Goal: Transaction & Acquisition: Subscribe to service/newsletter

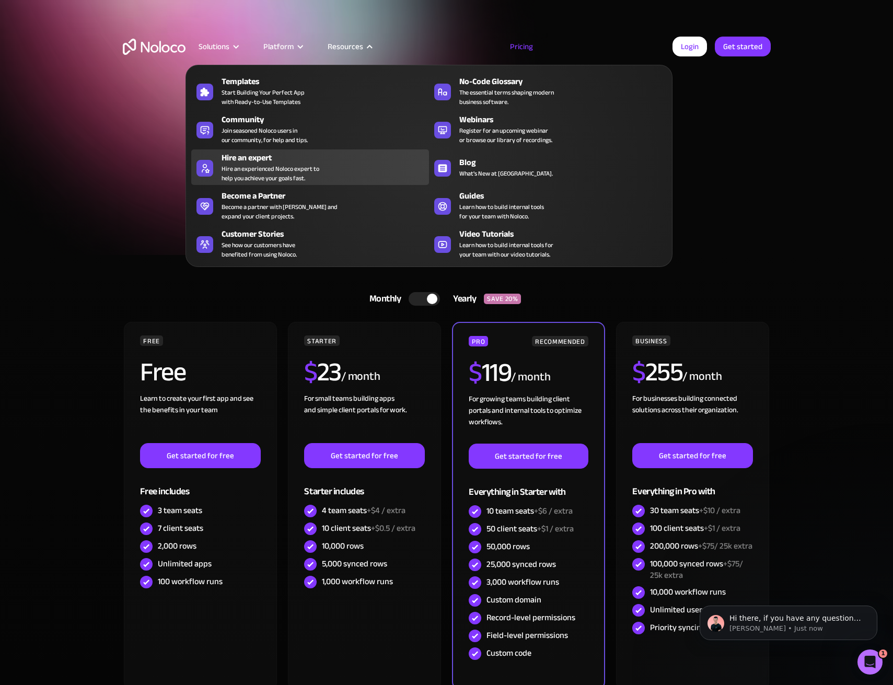
click at [277, 169] on div "Hire an experienced Noloco expert to help you achieve your goals fast." at bounding box center [271, 173] width 98 height 19
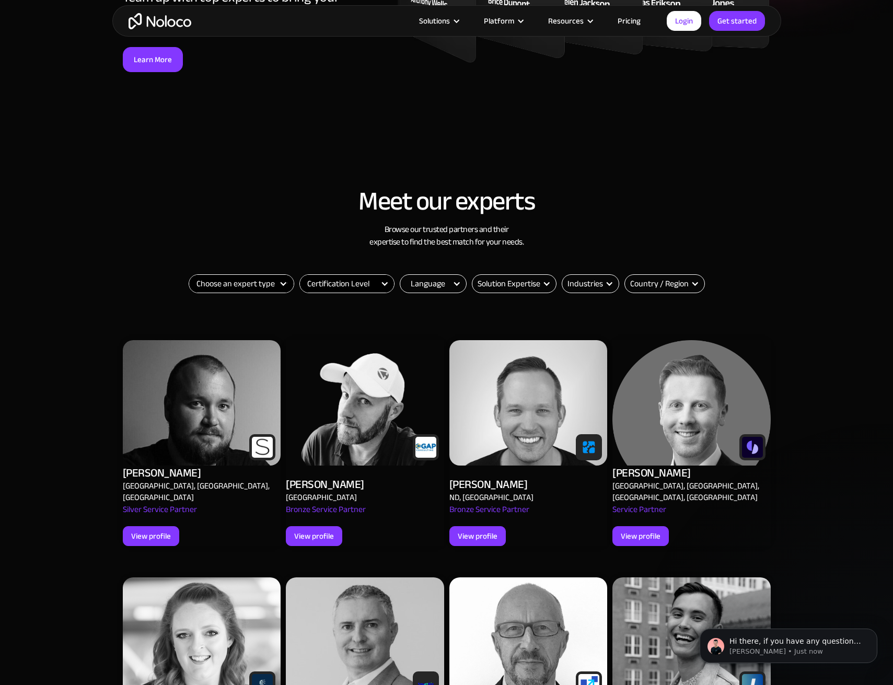
scroll to position [261, 0]
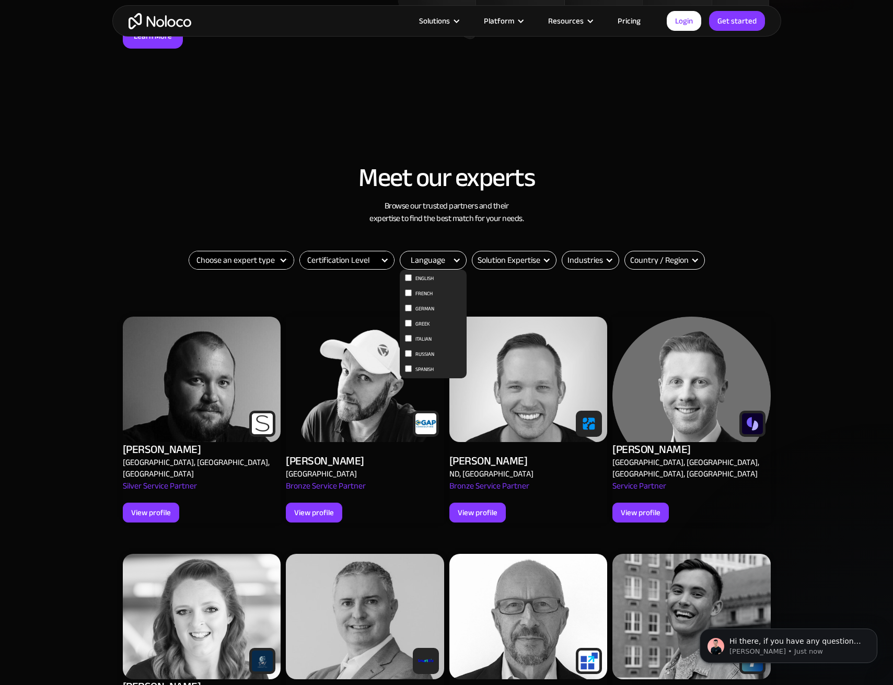
click at [429, 260] on div "Language" at bounding box center [428, 260] width 34 height 13
click at [407, 292] on input "French" at bounding box center [408, 293] width 7 height 7
checkbox input "true"
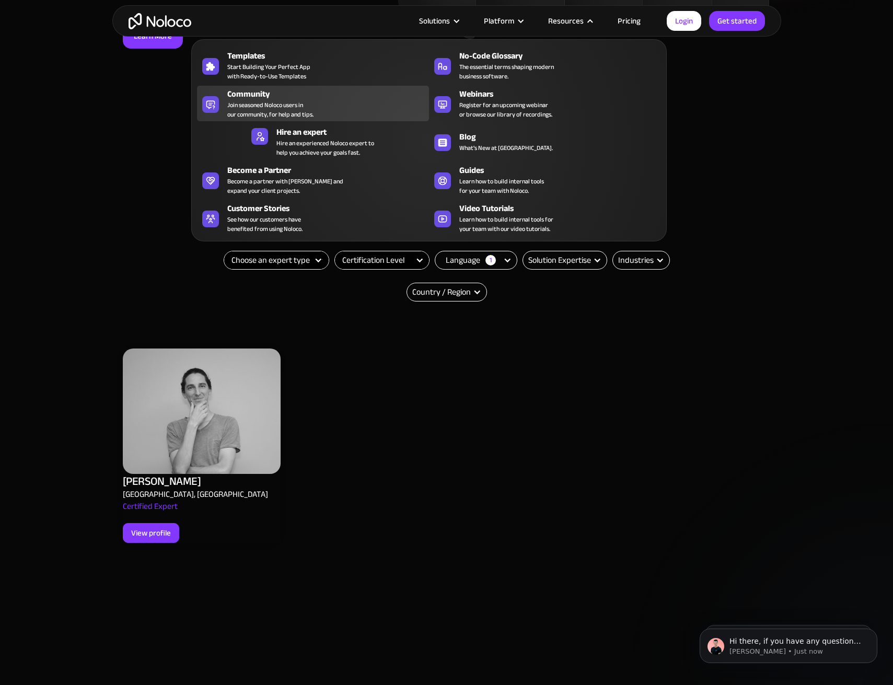
click at [234, 102] on span "Join seasoned Noloco users in our community, for help and tips." at bounding box center [270, 109] width 86 height 19
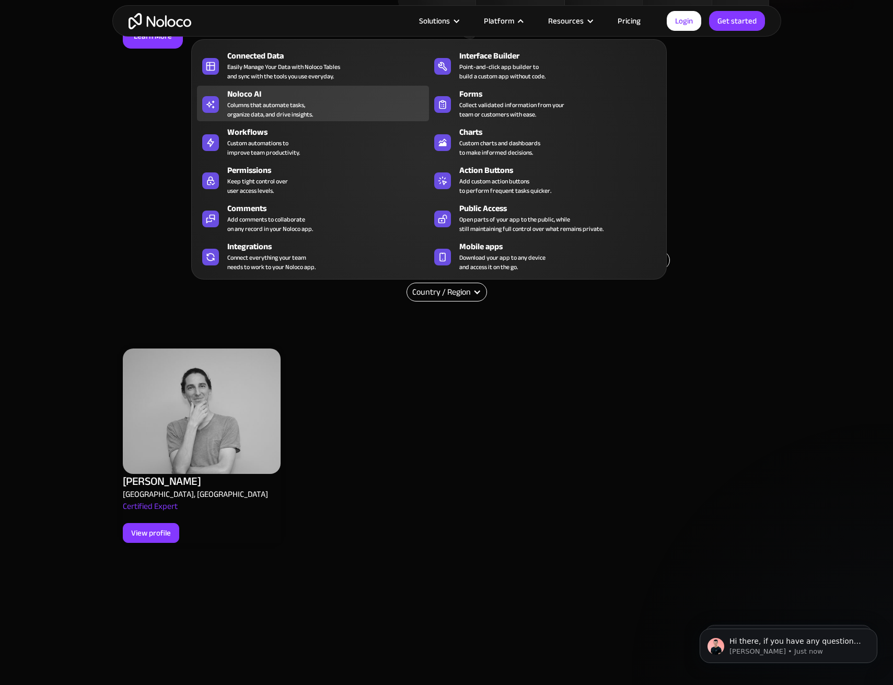
click at [293, 108] on div "Columns that automate tasks, organize data, and drive insights." at bounding box center [270, 109] width 86 height 19
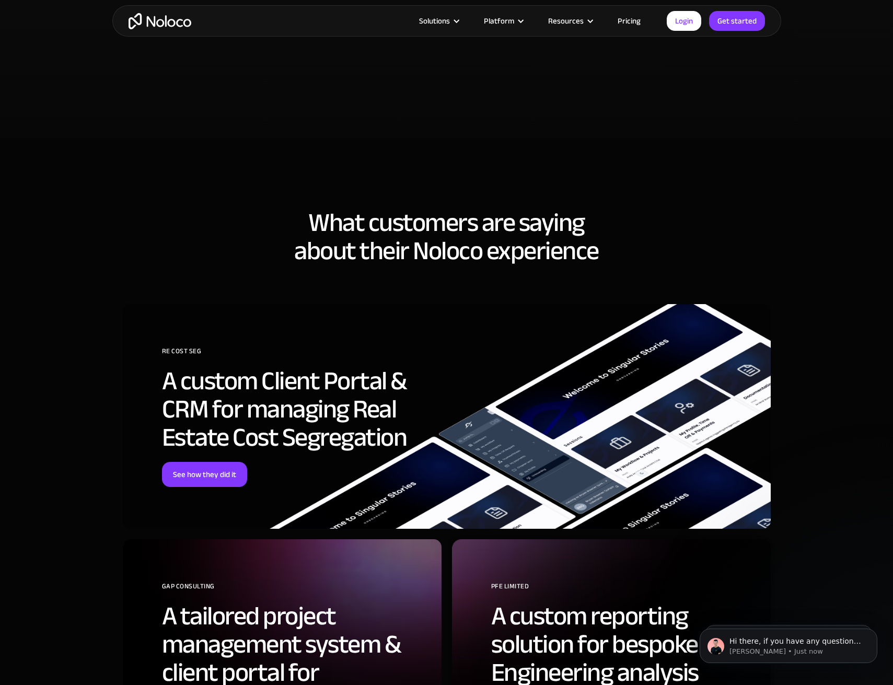
scroll to position [2404, 0]
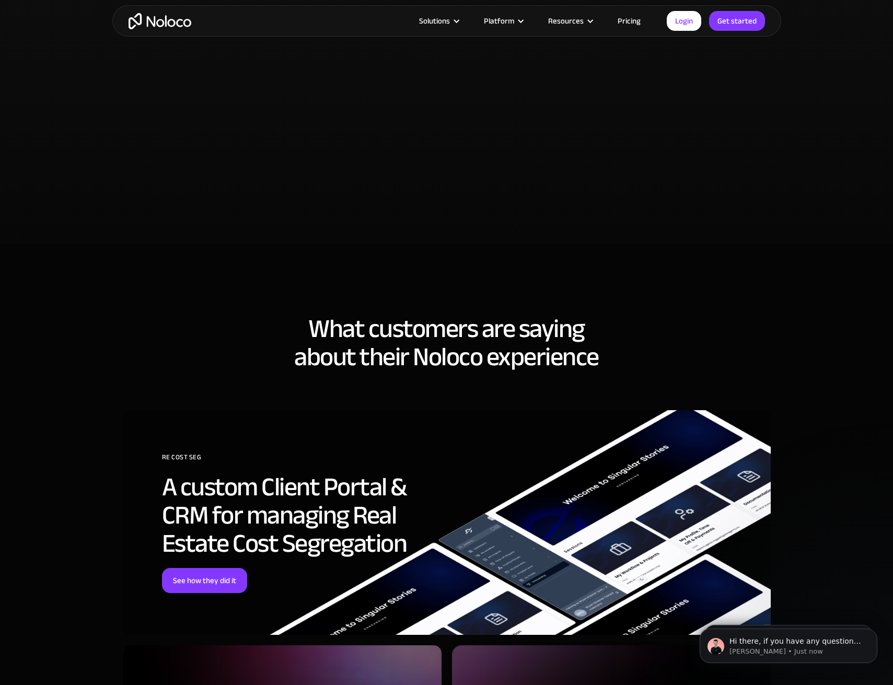
click at [630, 18] on link "Pricing" at bounding box center [629, 21] width 49 height 14
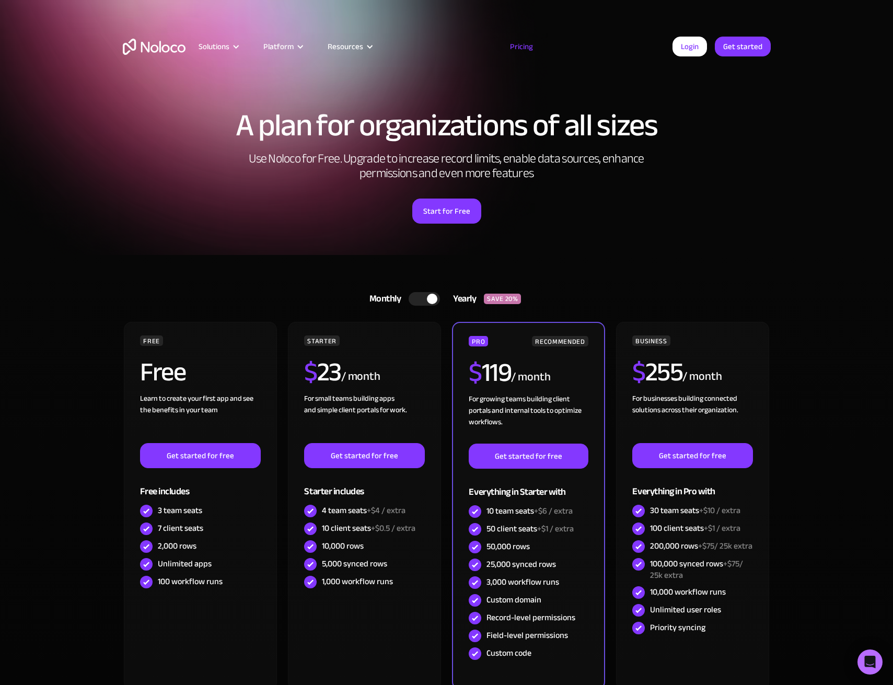
click at [413, 298] on div at bounding box center [424, 299] width 31 height 14
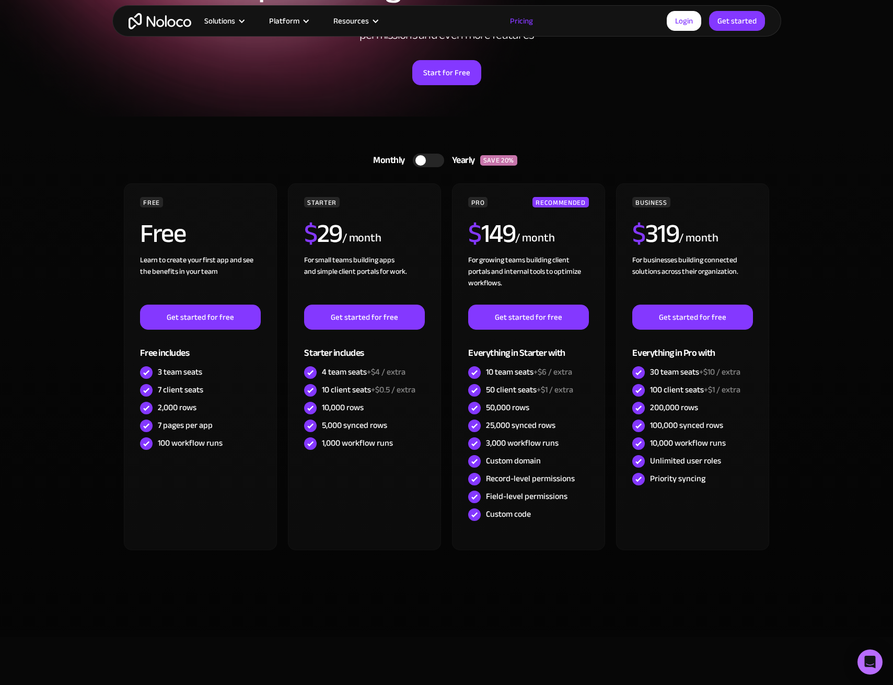
scroll to position [157, 0]
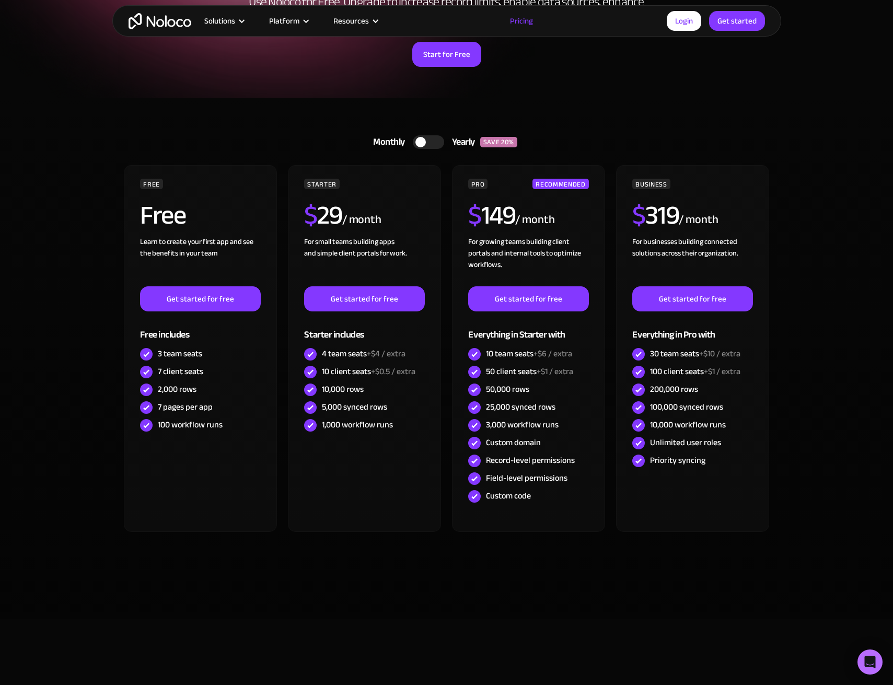
click at [804, 247] on section "Monthly Yearly SAVE 20% Monthly Yearly SAVE 20% FREE Free Learn to create your …" at bounding box center [446, 358] width 893 height 521
click at [425, 141] on div at bounding box center [428, 142] width 31 height 14
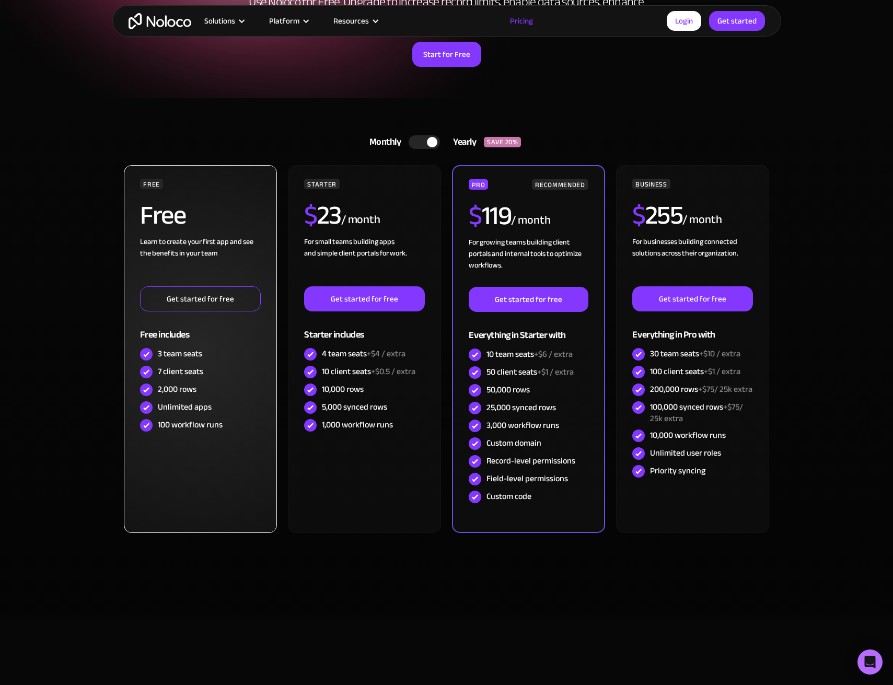
click at [218, 299] on link "Get started for free" at bounding box center [200, 298] width 120 height 25
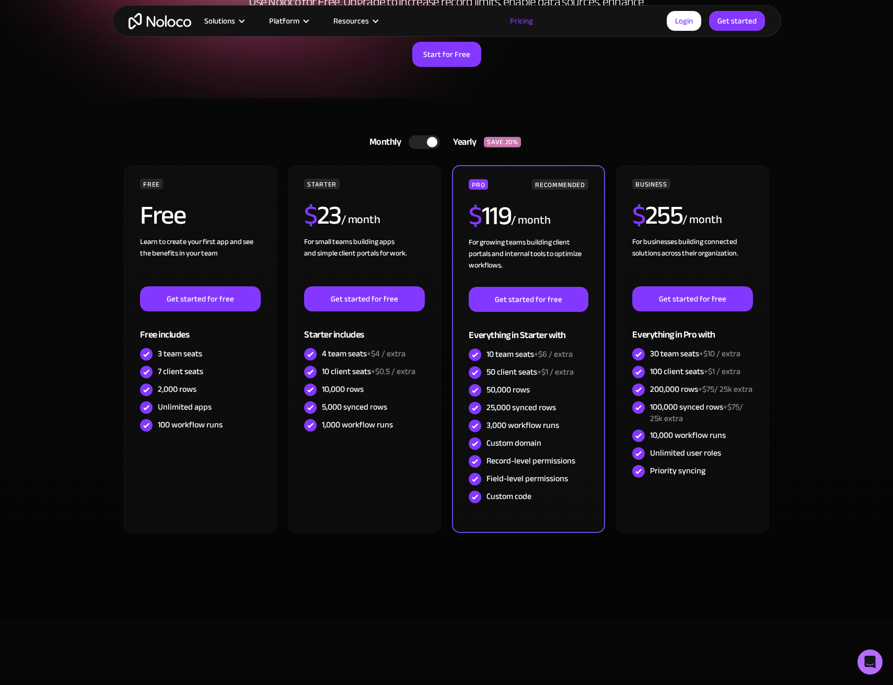
click at [337, 63] on div "Start for Free" at bounding box center [447, 50] width 648 height 32
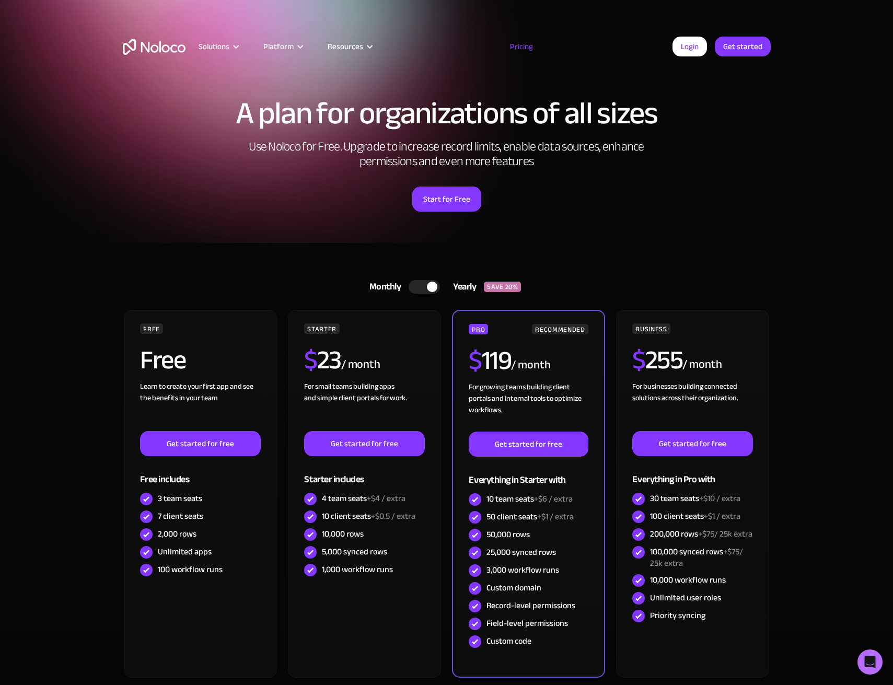
scroll to position [0, 0]
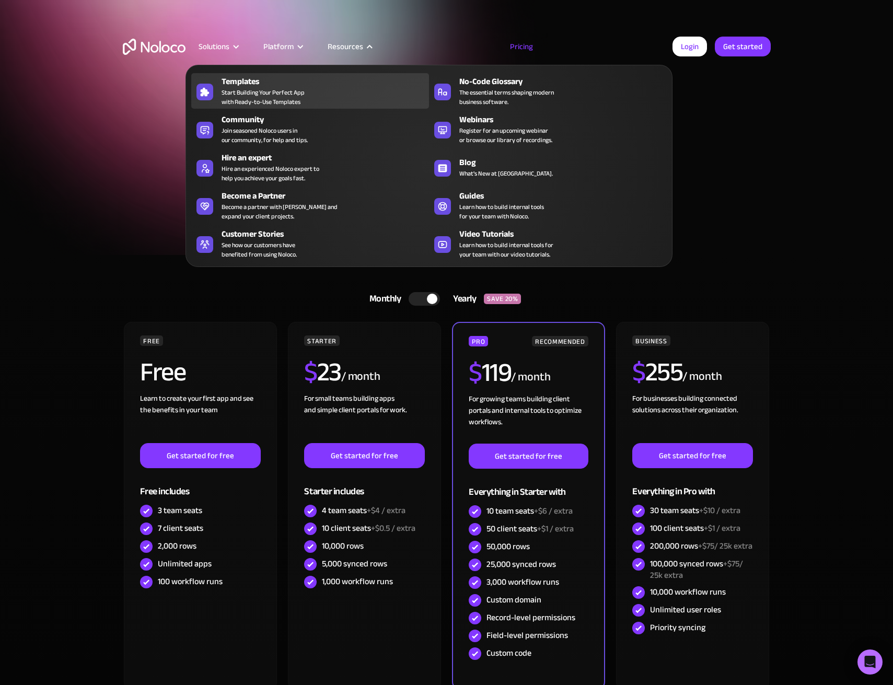
click at [249, 95] on span "Start Building Your Perfect App with Ready-to-Use Templates" at bounding box center [263, 97] width 83 height 19
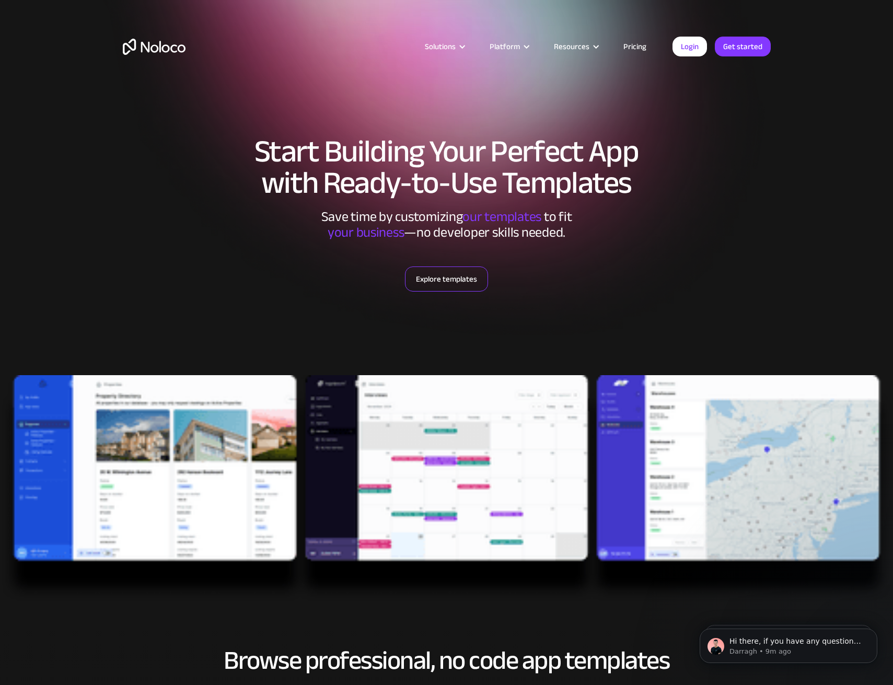
click at [453, 279] on link "Explore templates" at bounding box center [446, 279] width 83 height 25
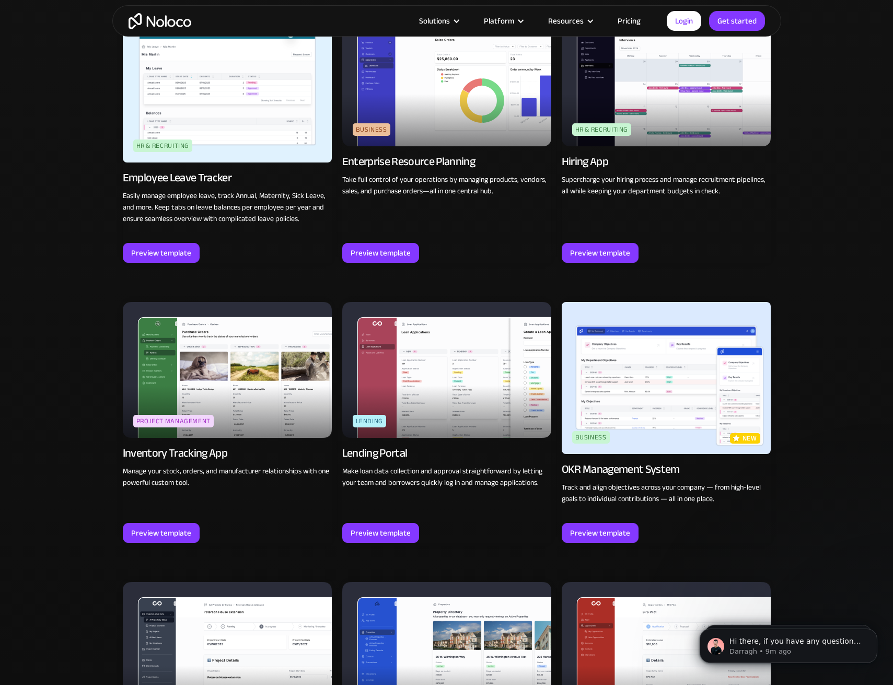
scroll to position [1399, 0]
